Goal: Task Accomplishment & Management: Complete application form

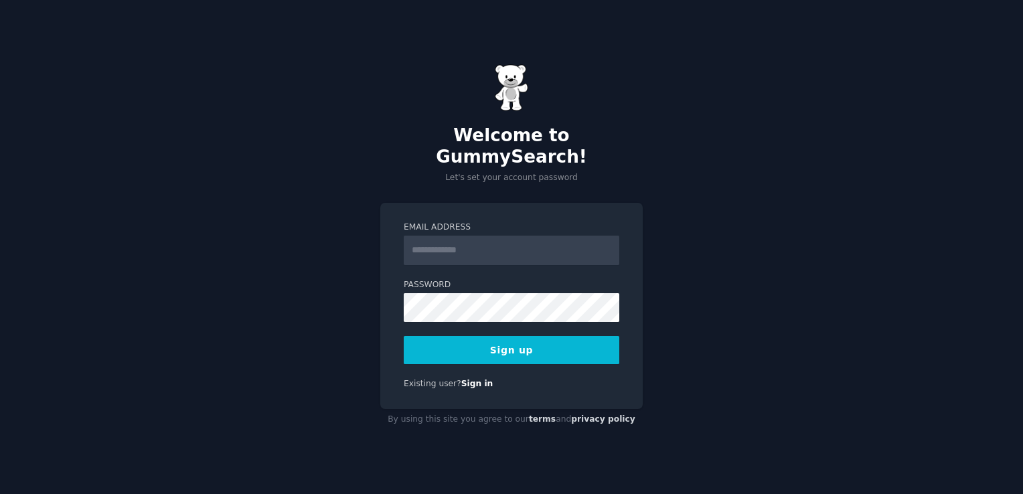
click at [526, 236] on input "Email Address" at bounding box center [511, 250] width 215 height 29
type input "*"
click at [511, 337] on button "Sign up" at bounding box center [511, 350] width 215 height 28
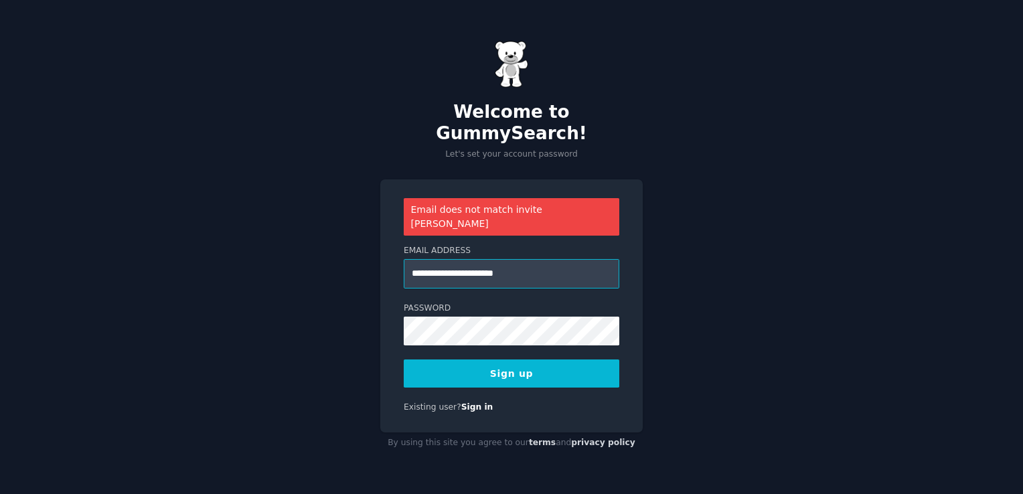
click at [567, 259] on input "**********" at bounding box center [511, 273] width 215 height 29
type input "*"
type input "**********"
click at [404, 359] on button "Sign up" at bounding box center [511, 373] width 215 height 28
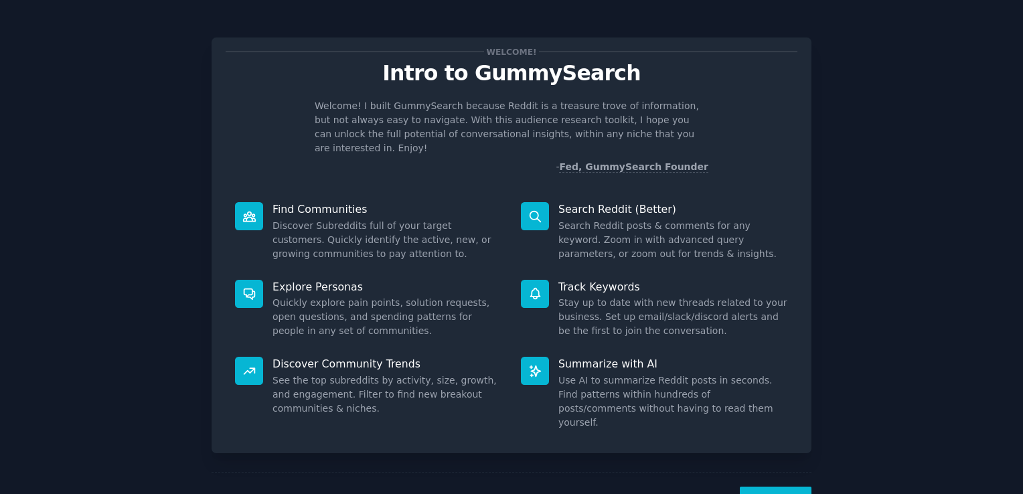
click at [783, 488] on button "Next" at bounding box center [775, 503] width 72 height 33
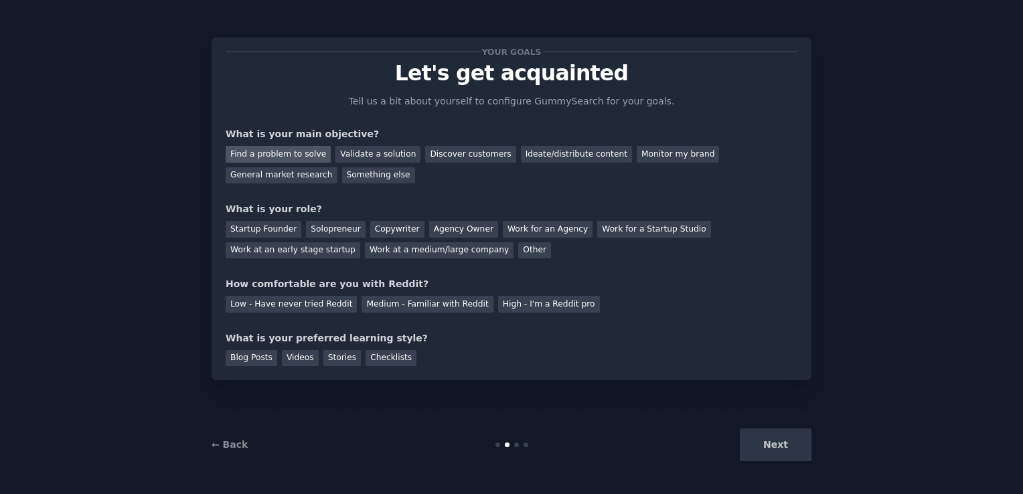
click at [276, 156] on div "Find a problem to solve" at bounding box center [278, 154] width 105 height 17
click at [351, 149] on div "Validate a solution" at bounding box center [377, 154] width 85 height 17
click at [286, 149] on div "Find a problem to solve" at bounding box center [278, 154] width 105 height 17
click at [768, 446] on div "Next" at bounding box center [711, 444] width 200 height 33
click at [270, 228] on div "Startup Founder" at bounding box center [264, 229] width 76 height 17
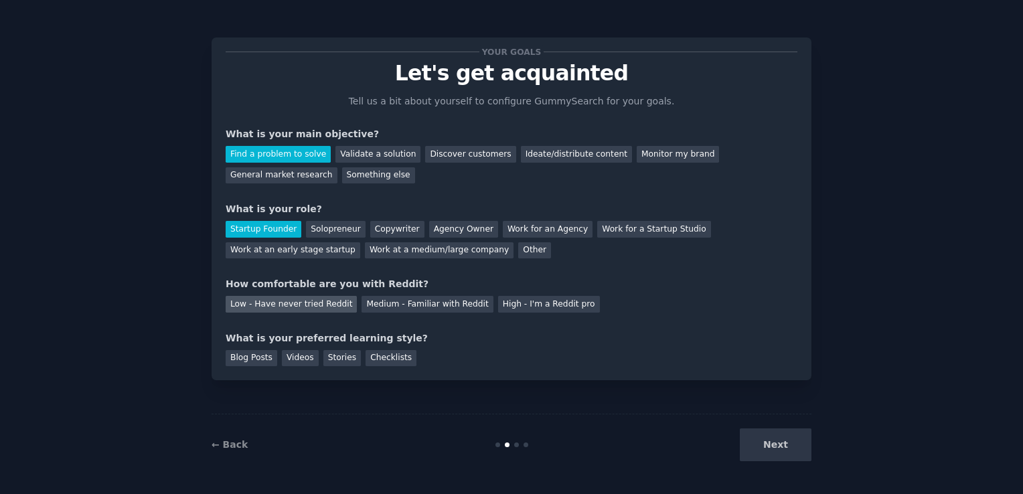
click at [307, 301] on div "Low - Have never tried Reddit" at bounding box center [291, 304] width 131 height 17
click at [929, 108] on div "Your goals Let's get acquainted Tell us a bit about yourself to configure Gummy…" at bounding box center [511, 247] width 985 height 456
click at [254, 364] on div "Blog Posts" at bounding box center [252, 358] width 52 height 17
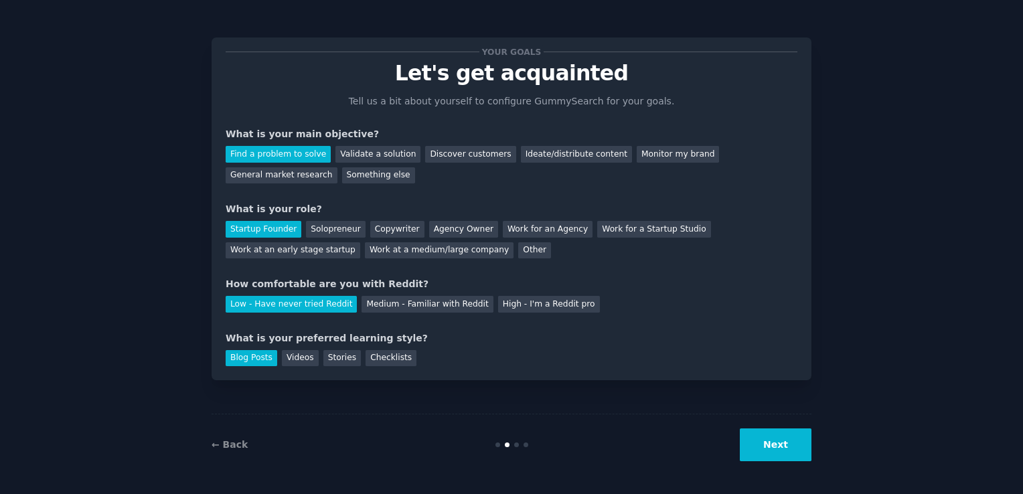
click at [782, 444] on button "Next" at bounding box center [775, 444] width 72 height 33
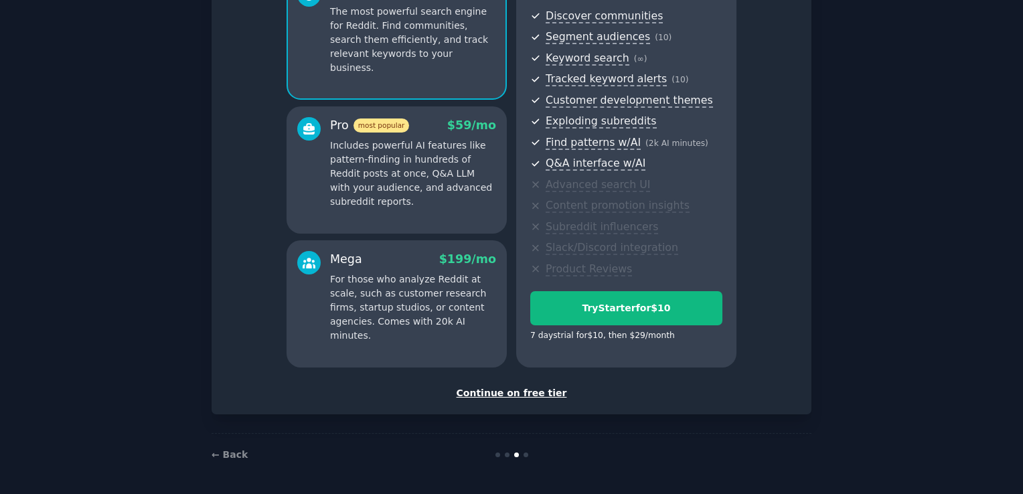
scroll to position [146, 0]
click at [525, 398] on div "Continue on free tier" at bounding box center [512, 394] width 572 height 14
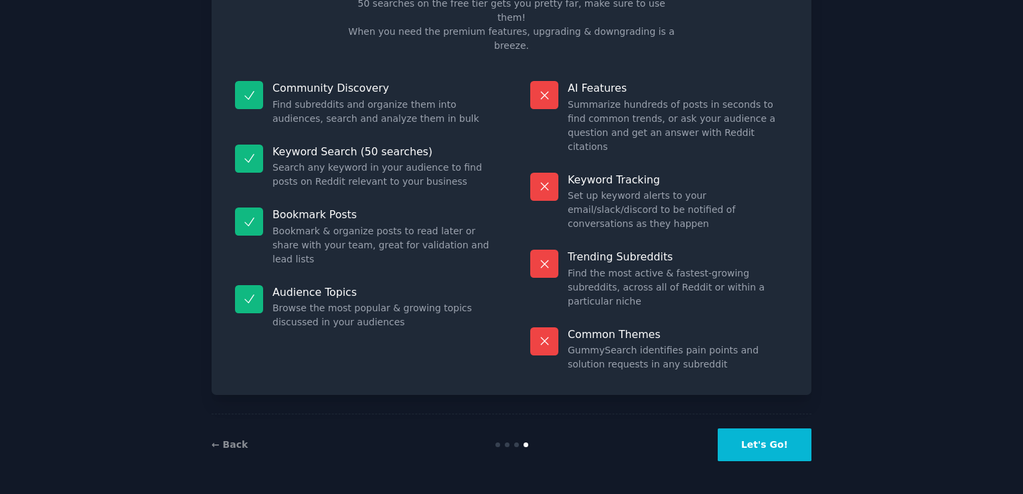
scroll to position [27, 0]
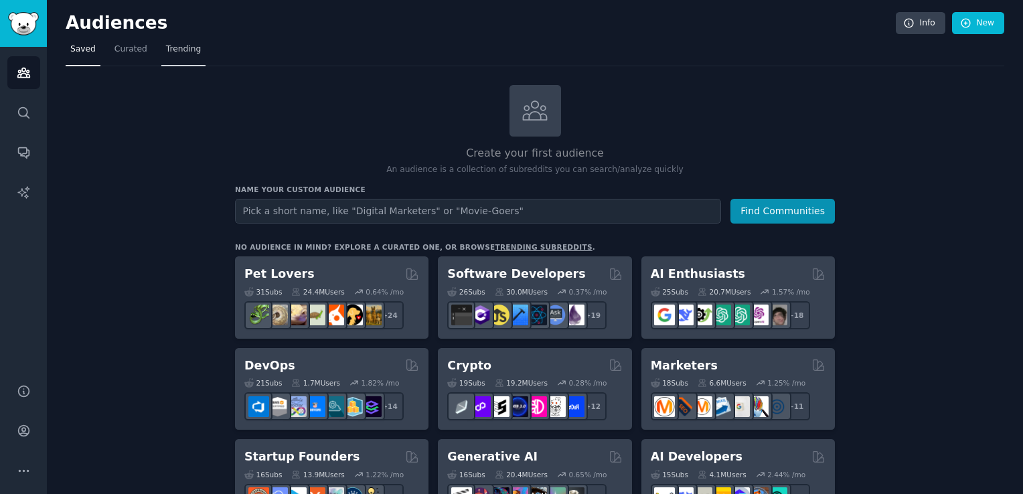
click at [180, 46] on span "Trending" at bounding box center [183, 49] width 35 height 12
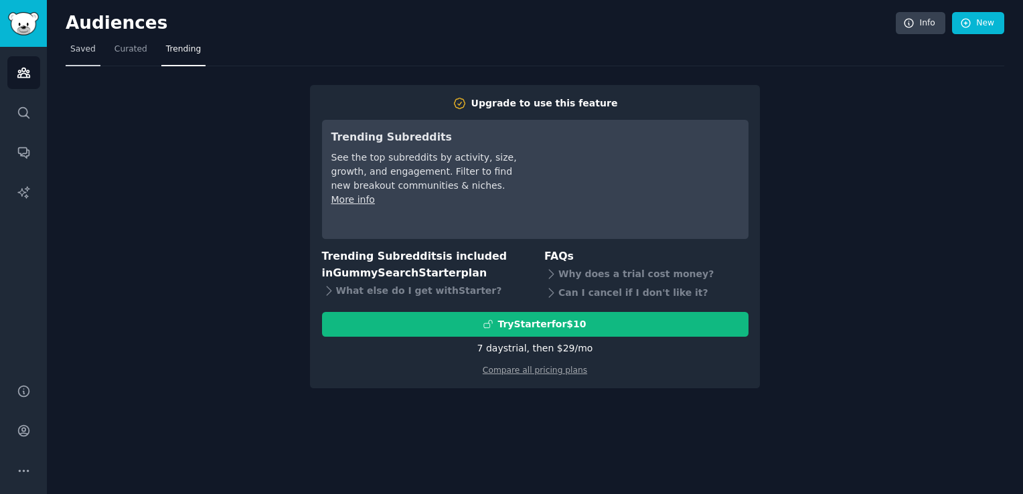
click at [83, 42] on link "Saved" at bounding box center [83, 52] width 35 height 27
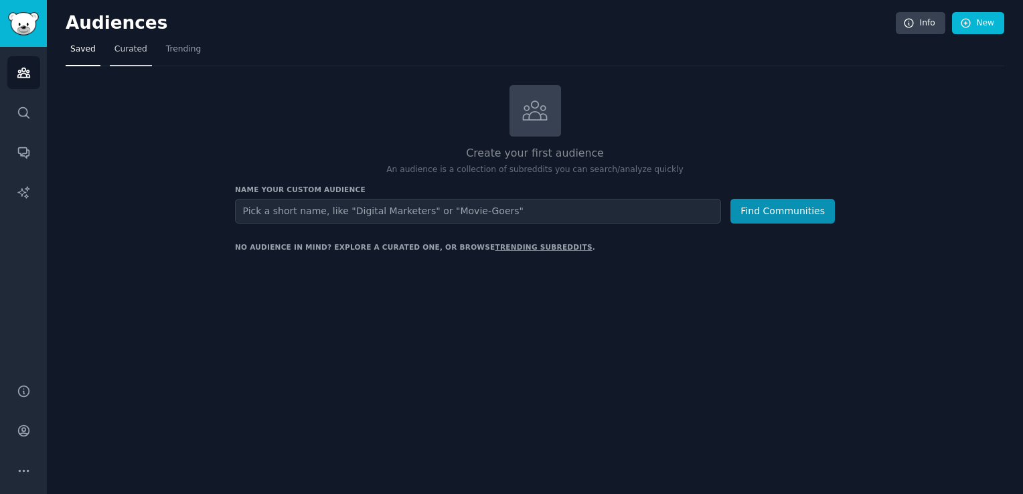
click at [143, 50] on link "Curated" at bounding box center [131, 52] width 42 height 27
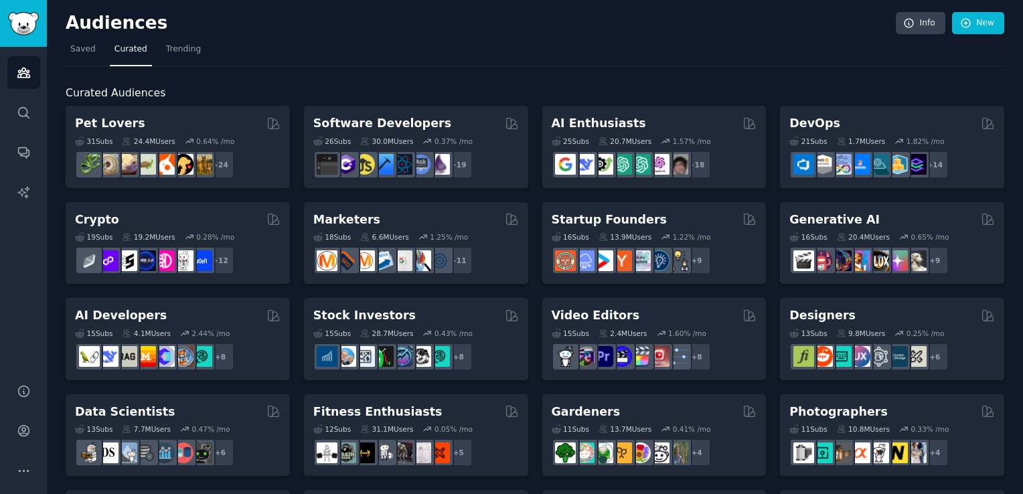
drag, startPoint x: 801, startPoint y: 45, endPoint x: 706, endPoint y: 51, distance: 95.2
click at [706, 51] on nav "Saved Curated Trending" at bounding box center [535, 52] width 938 height 27
click at [11, 108] on link "Search" at bounding box center [23, 112] width 33 height 33
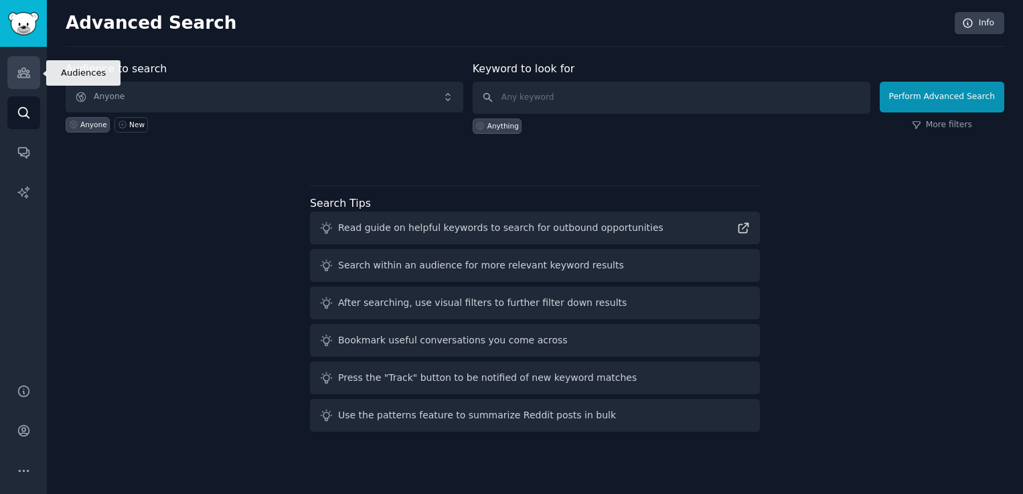
click at [19, 78] on icon "Sidebar" at bounding box center [24, 73] width 14 height 14
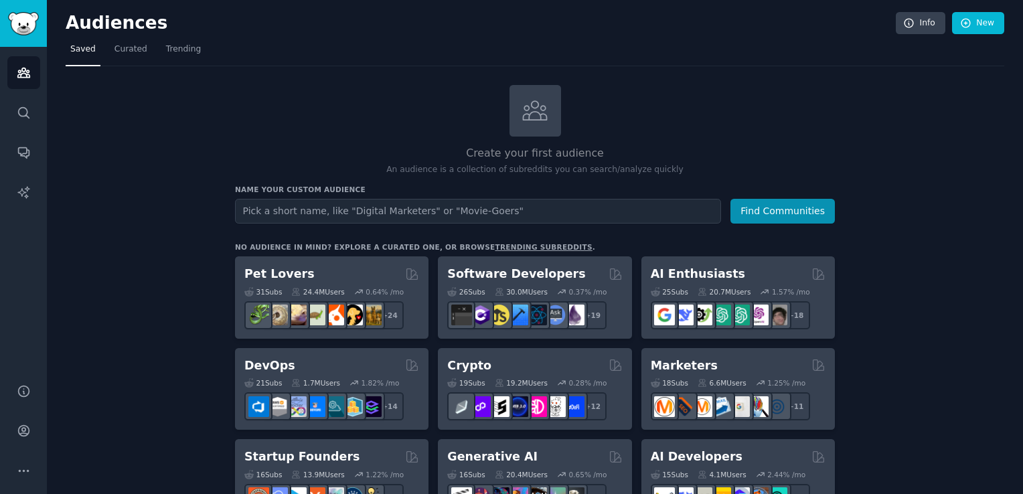
click at [341, 213] on input "text" at bounding box center [478, 211] width 486 height 25
click at [173, 52] on span "Trending" at bounding box center [183, 49] width 35 height 12
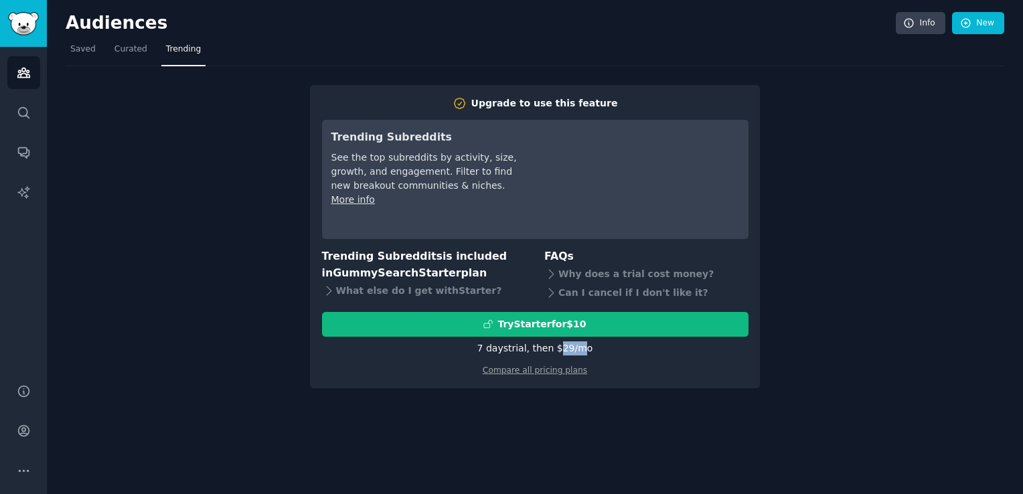
drag, startPoint x: 554, startPoint y: 347, endPoint x: 583, endPoint y: 347, distance: 28.8
click at [583, 347] on div "7 days trial, then $ 29 /mo" at bounding box center [535, 348] width 116 height 14
drag, startPoint x: 583, startPoint y: 347, endPoint x: 525, endPoint y: 348, distance: 57.6
click at [525, 348] on div "7 days trial, then $ 29 /mo" at bounding box center [535, 348] width 116 height 14
click at [131, 58] on link "Curated" at bounding box center [131, 52] width 42 height 27
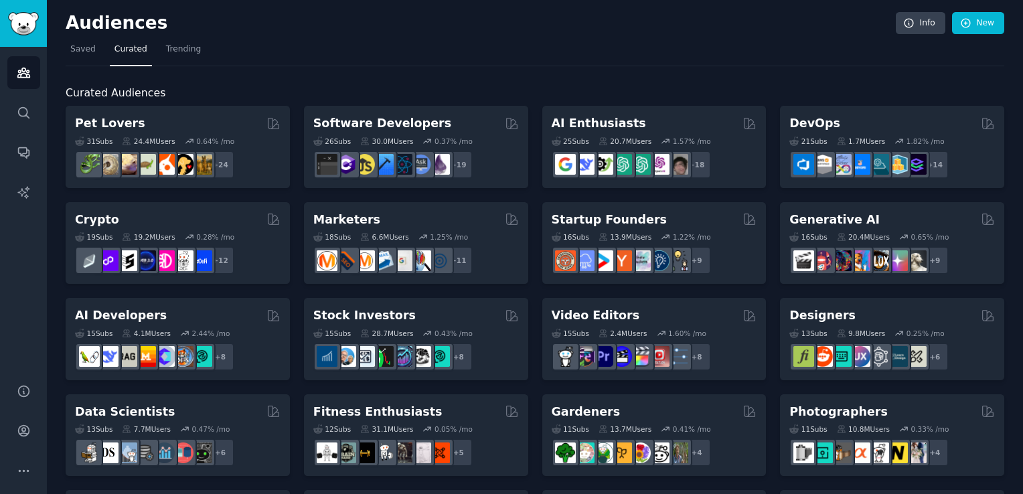
click at [415, 52] on nav "Saved Curated Trending" at bounding box center [535, 52] width 938 height 27
click at [73, 52] on span "Saved" at bounding box center [82, 49] width 25 height 12
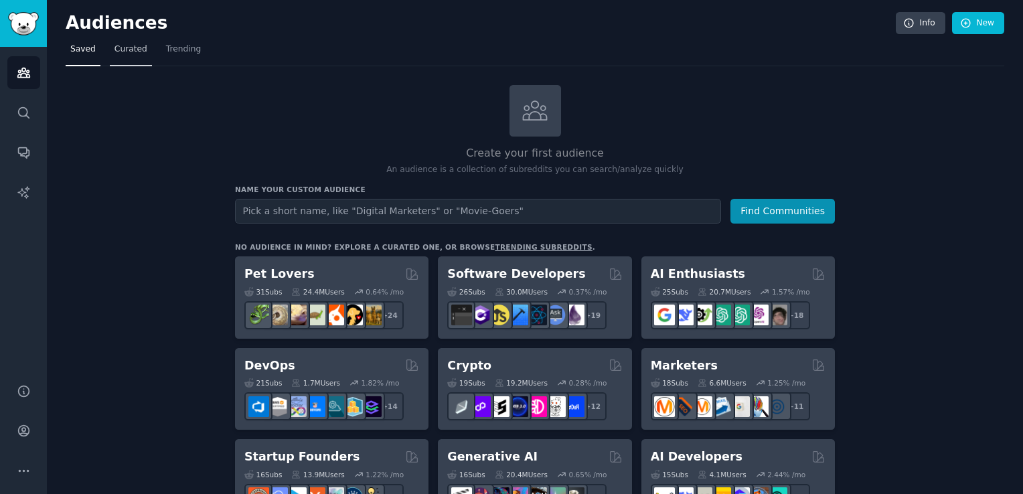
click at [122, 52] on span "Curated" at bounding box center [130, 49] width 33 height 12
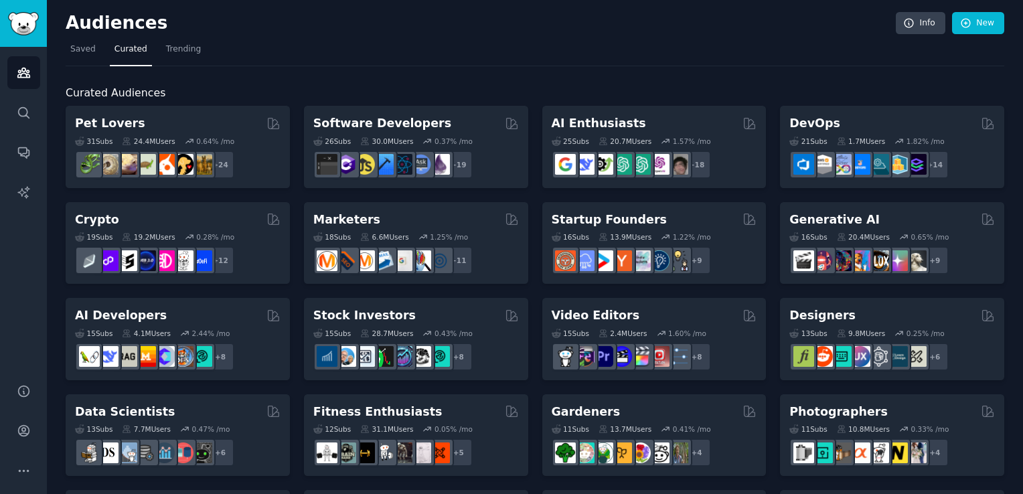
click at [142, 43] on link "Curated" at bounding box center [131, 52] width 42 height 27
click at [177, 47] on span "Trending" at bounding box center [183, 49] width 35 height 12
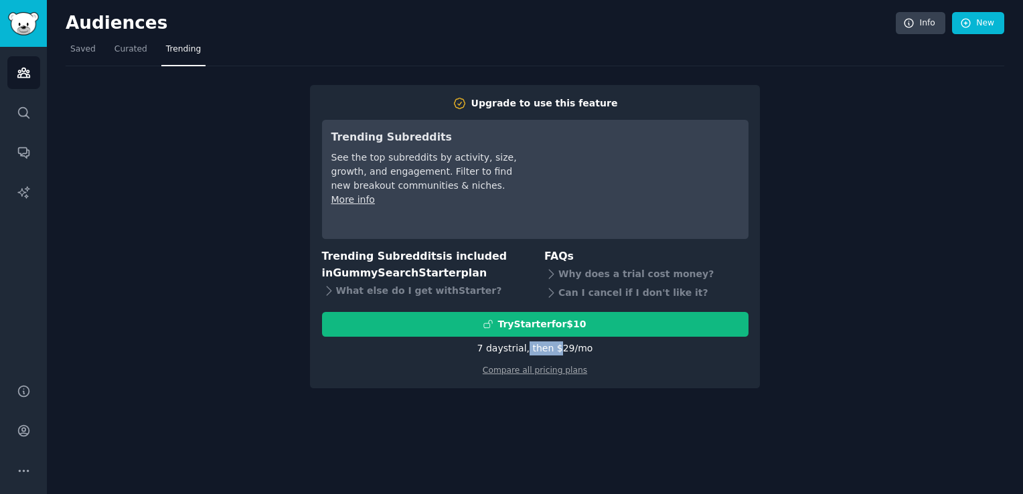
drag, startPoint x: 528, startPoint y: 349, endPoint x: 554, endPoint y: 344, distance: 26.5
click at [554, 344] on div "7 days trial, then $ 29 /mo" at bounding box center [535, 348] width 116 height 14
drag, startPoint x: 554, startPoint y: 344, endPoint x: 528, endPoint y: 345, distance: 26.1
click at [528, 345] on div "7 days trial, then $ 29 /mo" at bounding box center [535, 348] width 116 height 14
click at [563, 359] on div "Compare all pricing plans" at bounding box center [535, 365] width 426 height 21
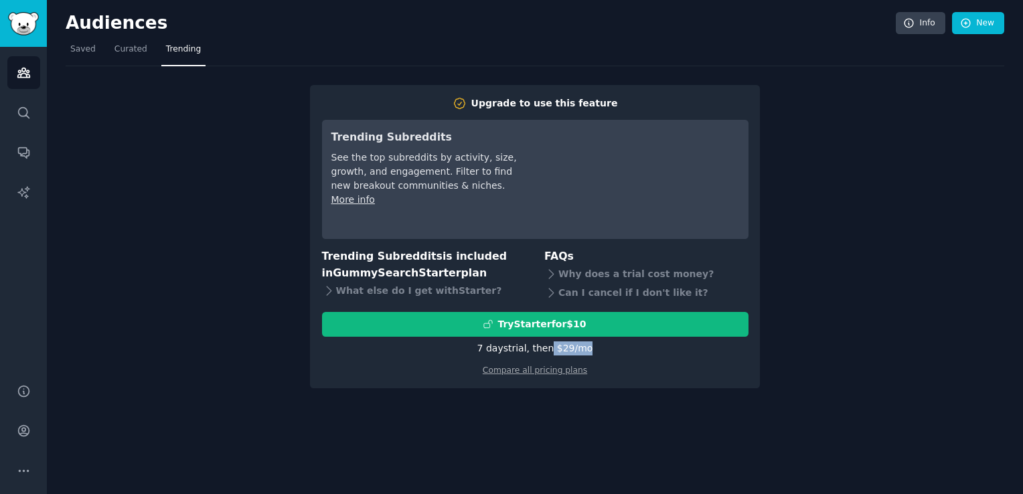
drag, startPoint x: 593, startPoint y: 352, endPoint x: 545, endPoint y: 347, distance: 48.4
click at [545, 347] on div "7 days trial, then $ 29 /mo" at bounding box center [535, 348] width 426 height 14
drag, startPoint x: 545, startPoint y: 347, endPoint x: 590, endPoint y: 351, distance: 45.7
click at [590, 351] on div "7 days trial, then $ 29 /mo" at bounding box center [535, 348] width 426 height 14
click at [577, 348] on div "7 days trial, then $ 29 /mo" at bounding box center [535, 348] width 116 height 14
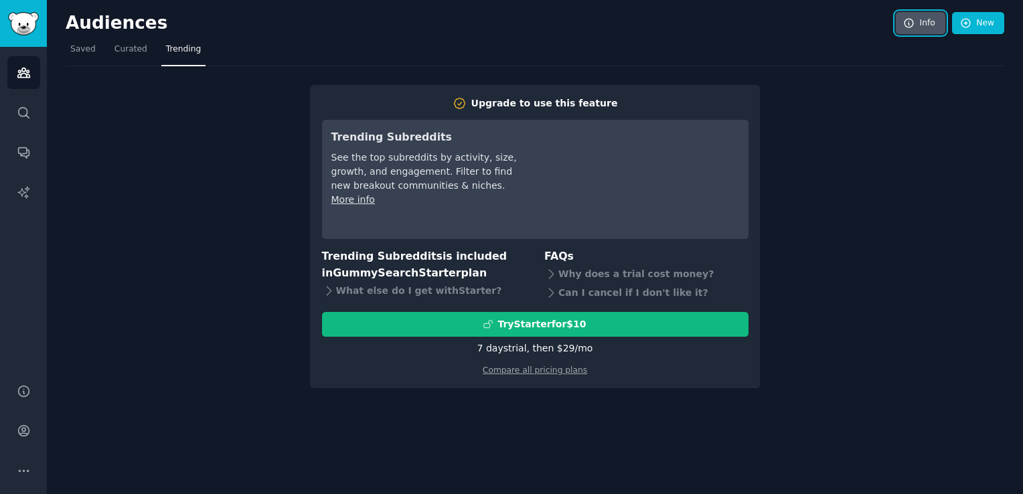
click at [913, 27] on icon at bounding box center [909, 23] width 12 height 12
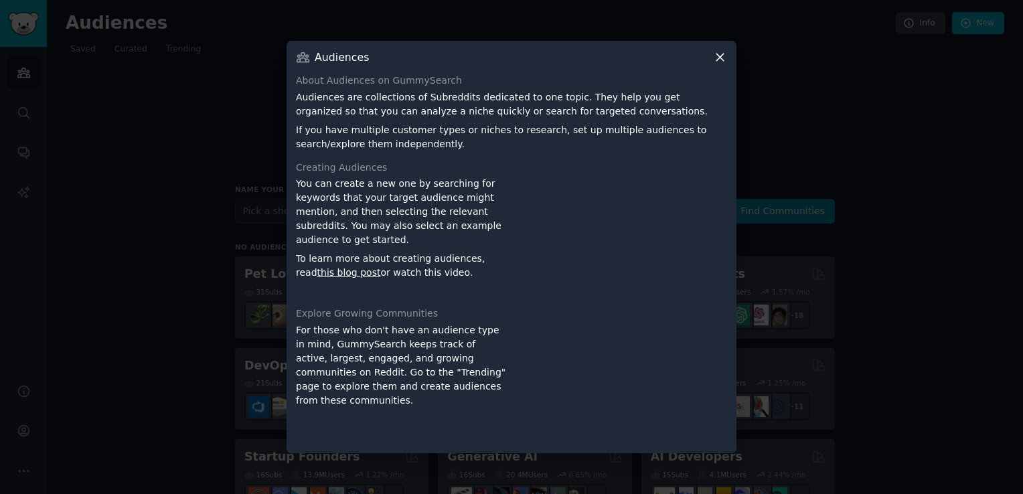
click at [716, 58] on icon at bounding box center [720, 57] width 14 height 14
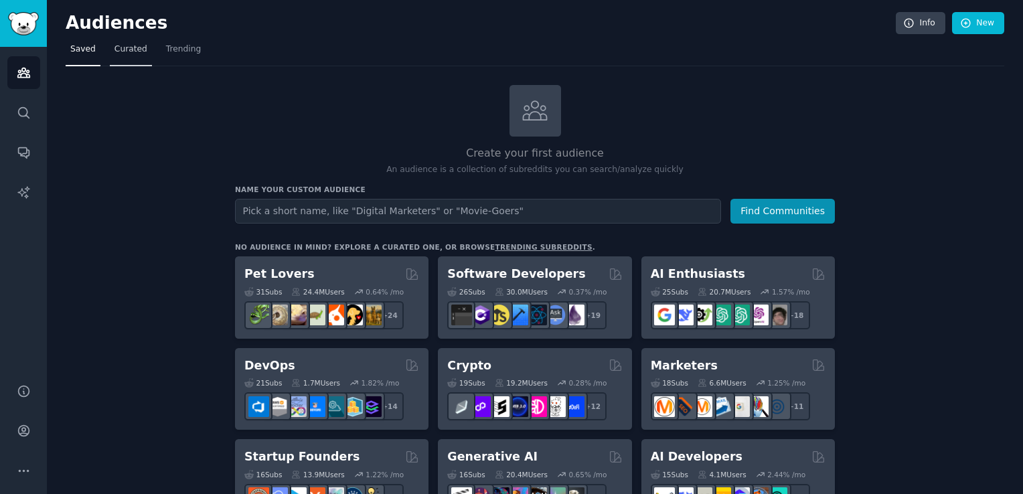
click at [126, 48] on span "Curated" at bounding box center [130, 49] width 33 height 12
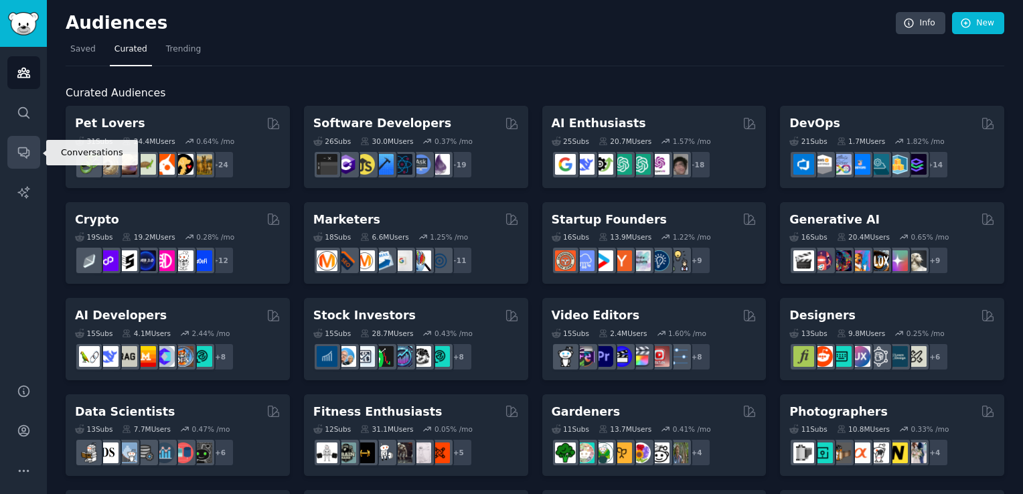
click at [19, 154] on icon "Sidebar" at bounding box center [23, 153] width 11 height 11
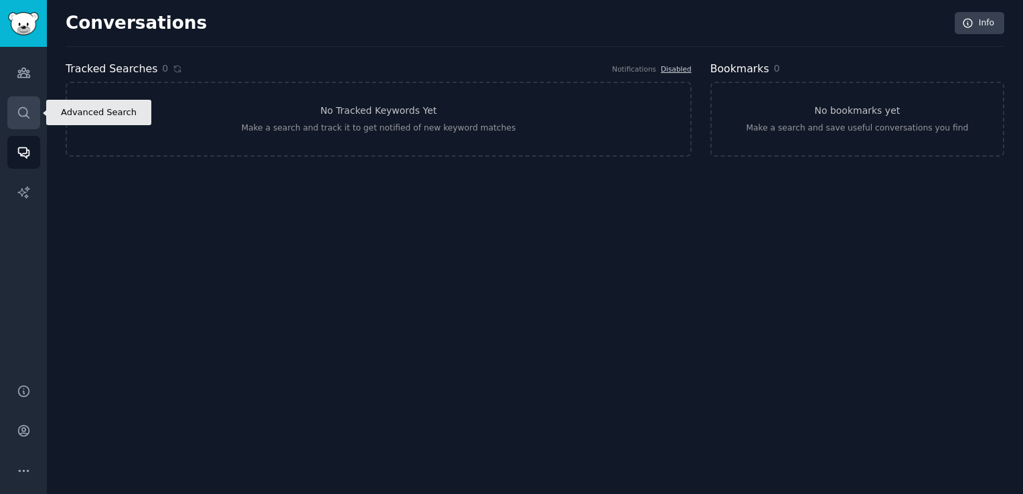
click at [19, 108] on icon "Sidebar" at bounding box center [24, 113] width 14 height 14
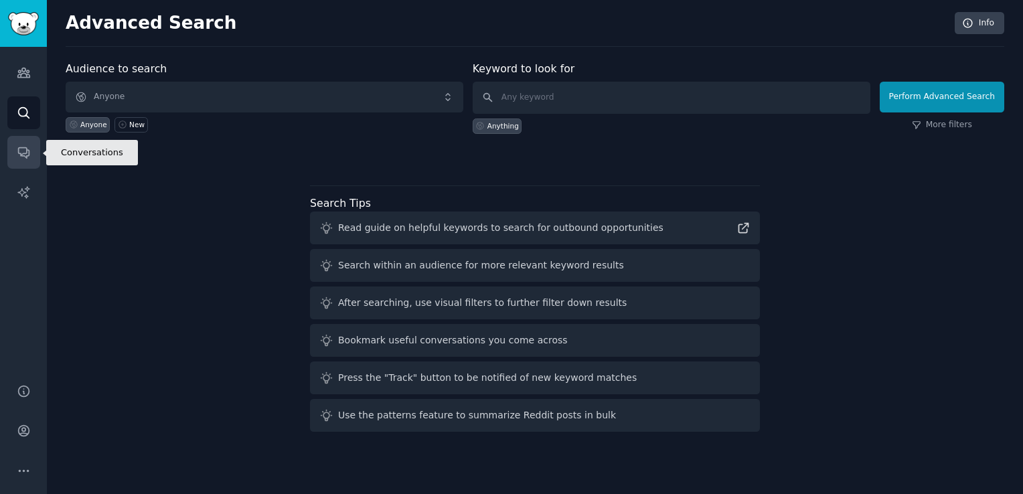
click at [22, 151] on icon "Sidebar" at bounding box center [24, 152] width 14 height 14
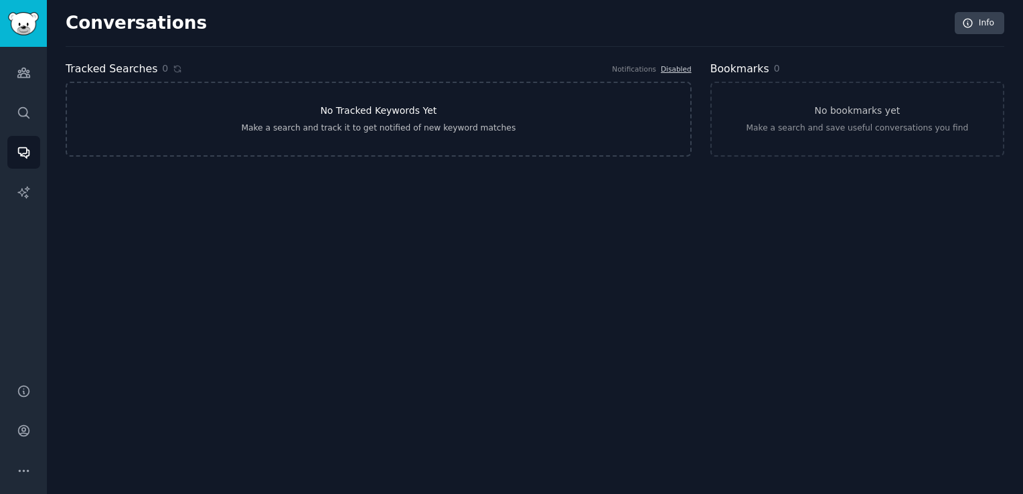
click at [355, 104] on h3 "No Tracked Keywords Yet" at bounding box center [378, 111] width 116 height 14
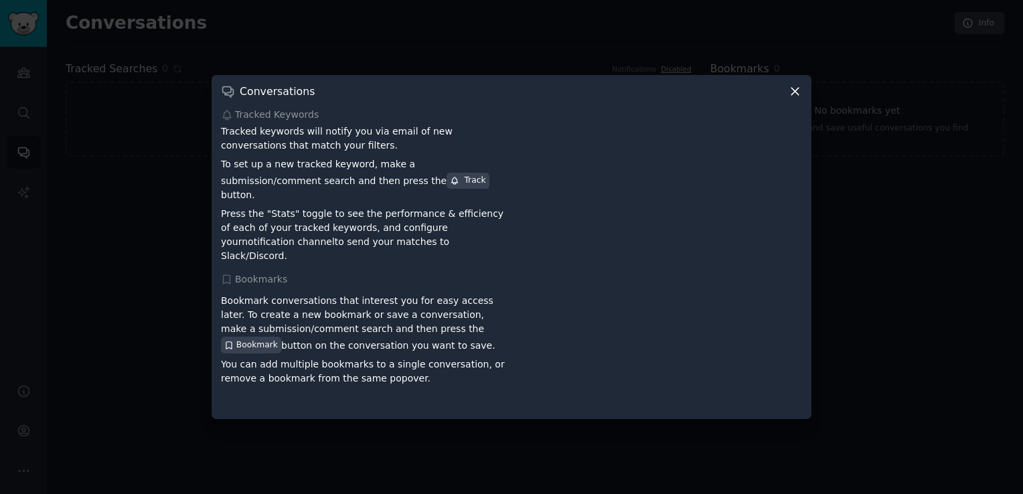
click at [798, 98] on icon at bounding box center [795, 91] width 14 height 14
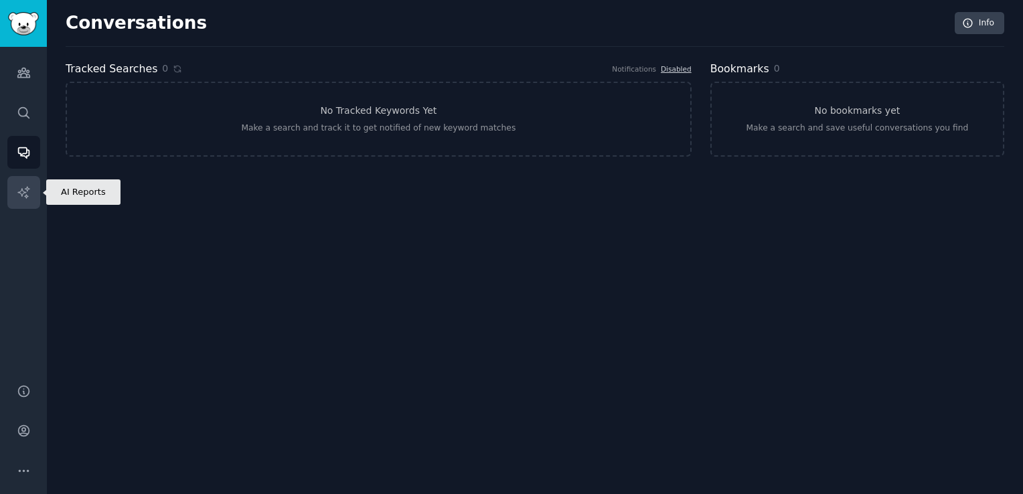
click at [27, 196] on icon "Sidebar" at bounding box center [22, 191] width 11 height 11
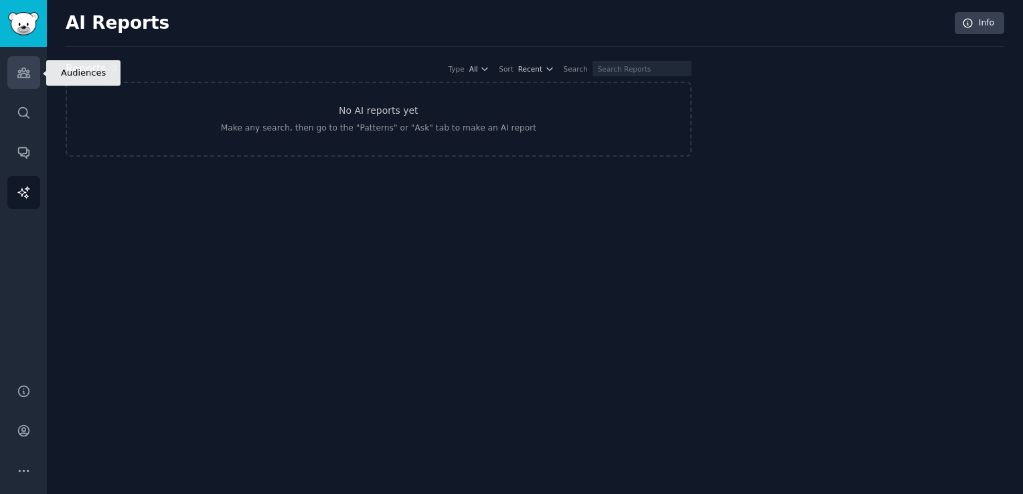
click at [34, 82] on link "Audiences" at bounding box center [23, 72] width 33 height 33
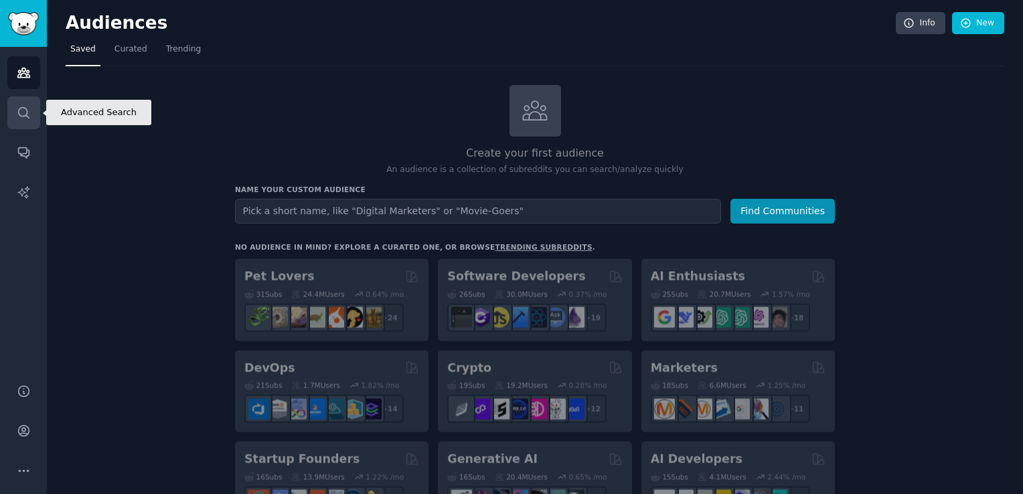
click at [29, 124] on link "Search" at bounding box center [23, 112] width 33 height 33
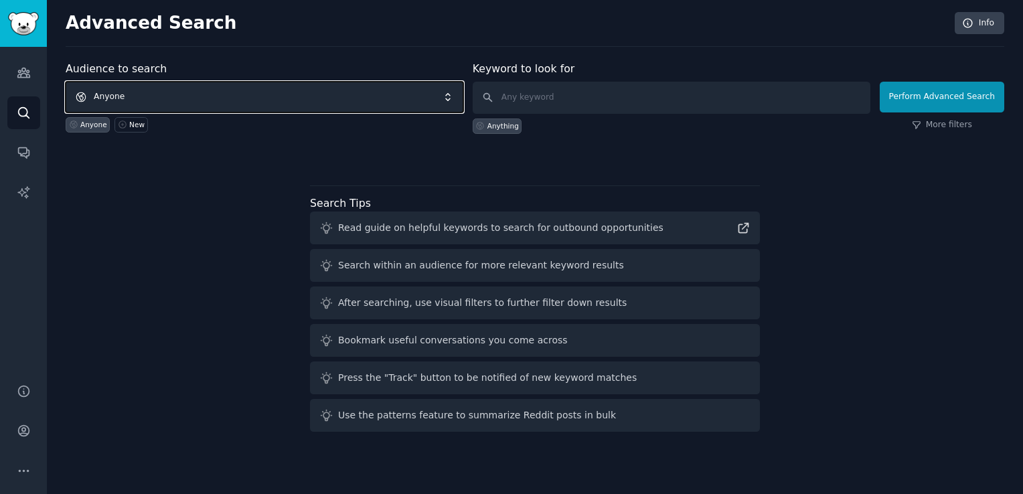
click at [264, 98] on span "Anyone" at bounding box center [265, 97] width 398 height 31
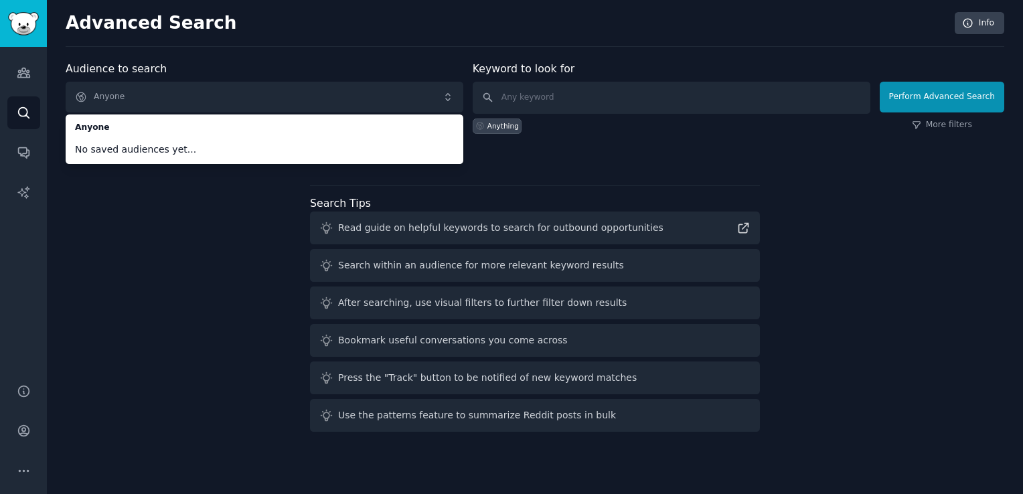
click at [189, 207] on div "Audience to search Anyone Anyone No saved audiences yet... Anyone New Keyword t…" at bounding box center [535, 249] width 938 height 376
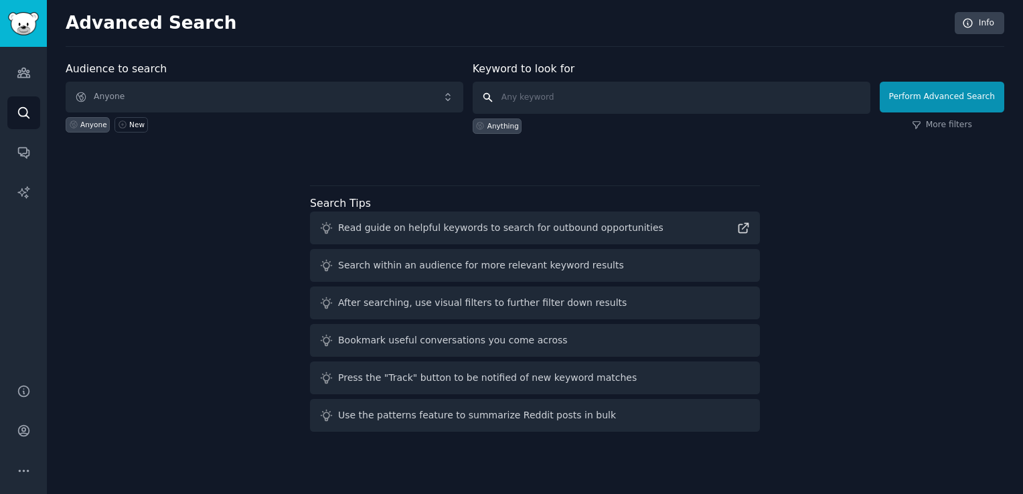
click at [543, 99] on input "text" at bounding box center [671, 98] width 398 height 32
click at [369, 146] on div "Audience to search Anyone Anyone New Keyword to look for Anything Perform Advan…" at bounding box center [535, 111] width 938 height 101
click at [173, 21] on h2 "Advanced Search" at bounding box center [506, 23] width 881 height 21
drag, startPoint x: 173, startPoint y: 21, endPoint x: 137, endPoint y: 22, distance: 36.8
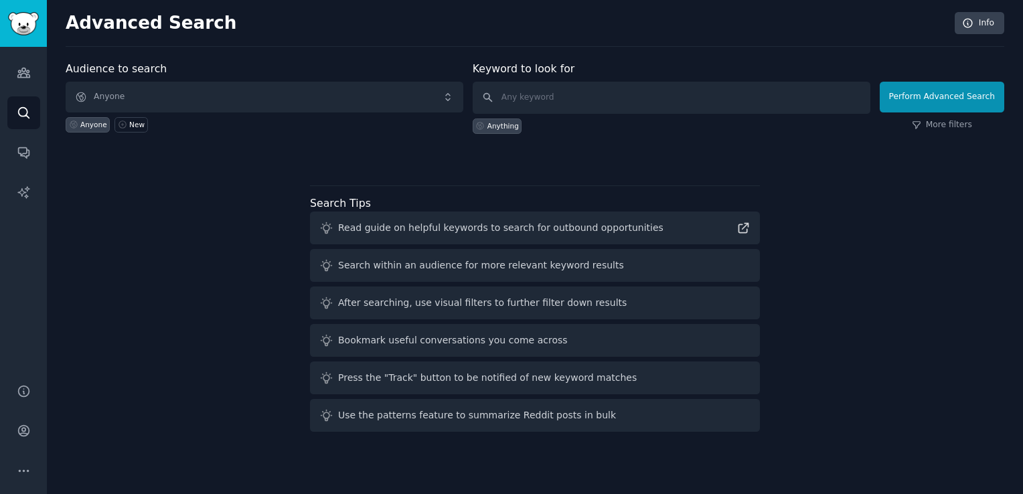
click at [137, 22] on h2 "Advanced Search" at bounding box center [506, 23] width 881 height 21
click at [151, 213] on div "Audience to search Anyone Anyone New Keyword to look for Anything Perform Advan…" at bounding box center [535, 249] width 938 height 376
click at [32, 72] on link "Audiences" at bounding box center [23, 72] width 33 height 33
